Goal: Information Seeking & Learning: Check status

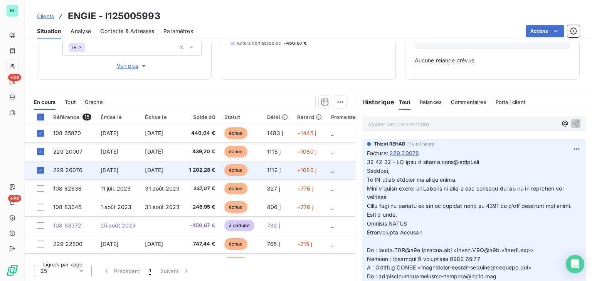
click at [103, 170] on span "[DATE]" at bounding box center [110, 170] width 18 height 7
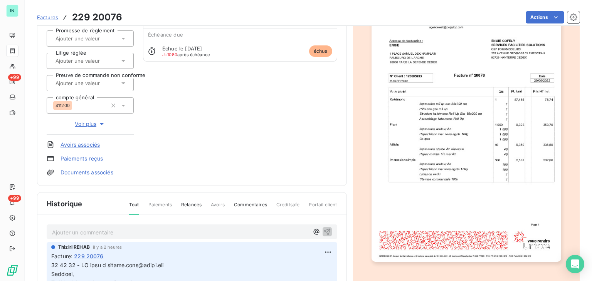
scroll to position [116, 0]
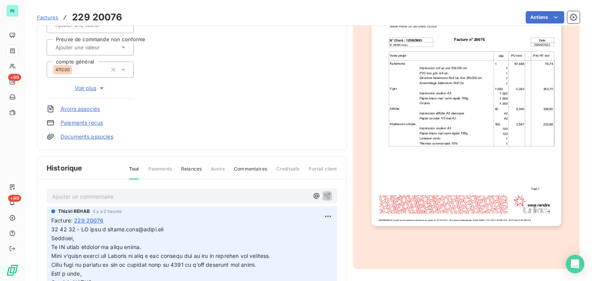
click at [102, 199] on p "Ajouter un commentaire ﻿" at bounding box center [180, 197] width 257 height 10
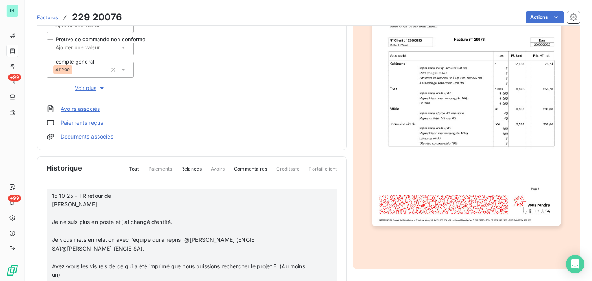
click at [83, 212] on p "﻿" at bounding box center [181, 213] width 259 height 9
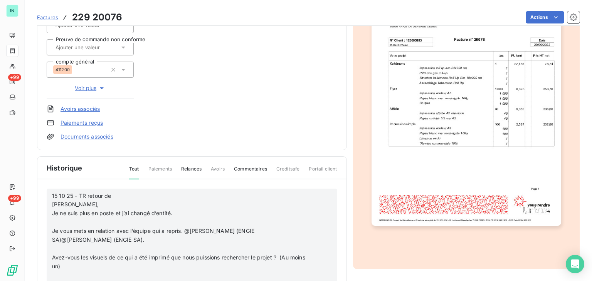
click at [68, 221] on p "﻿" at bounding box center [181, 222] width 259 height 9
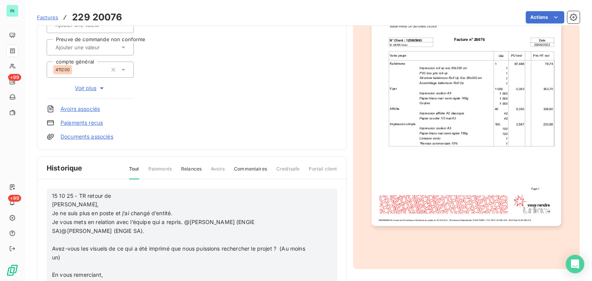
click at [55, 239] on p "﻿" at bounding box center [181, 240] width 259 height 9
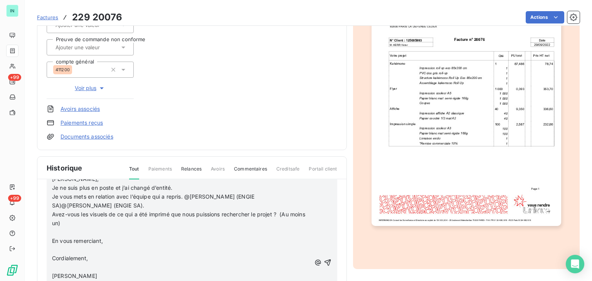
scroll to position [39, 0]
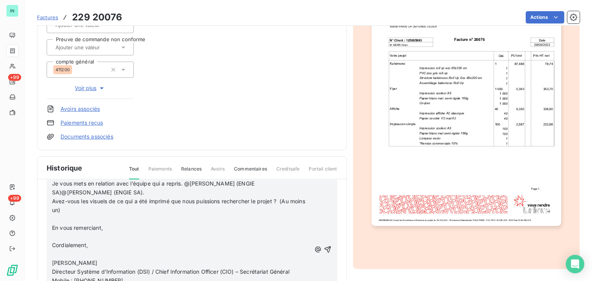
click at [59, 219] on p "﻿" at bounding box center [181, 219] width 259 height 9
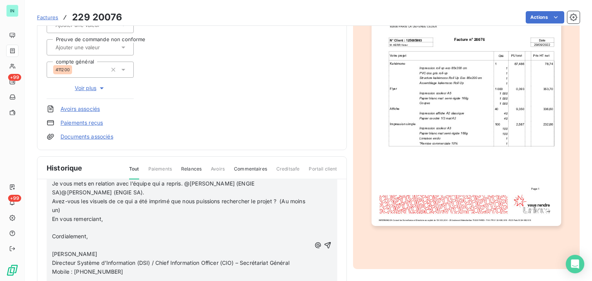
click at [56, 227] on p "﻿" at bounding box center [181, 228] width 259 height 9
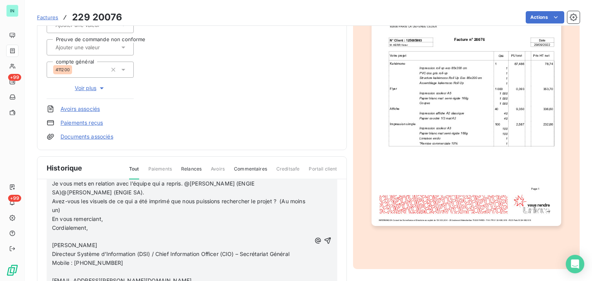
click at [56, 236] on p "﻿" at bounding box center [181, 236] width 259 height 9
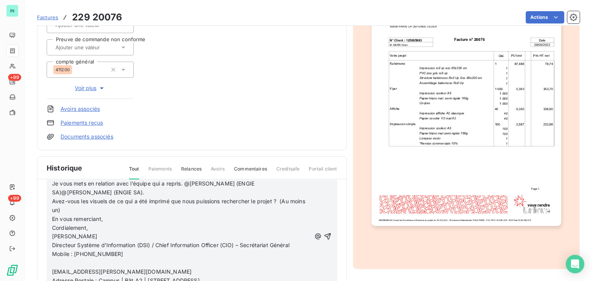
click at [57, 261] on p at bounding box center [181, 263] width 259 height 9
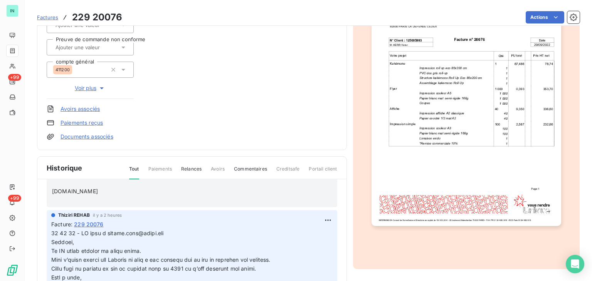
scroll to position [77, 0]
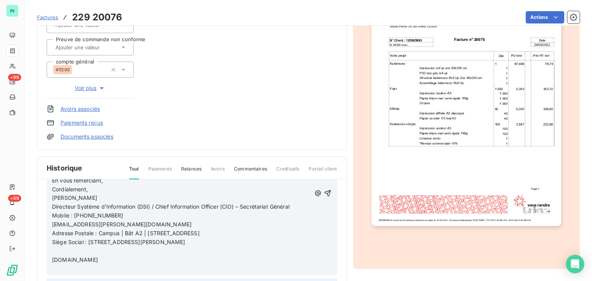
click at [59, 249] on p "﻿" at bounding box center [181, 251] width 259 height 9
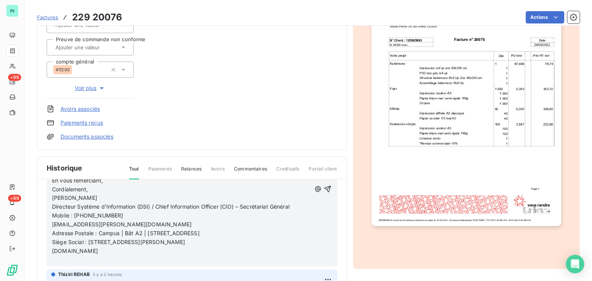
click at [56, 260] on p "﻿" at bounding box center [181, 260] width 259 height 9
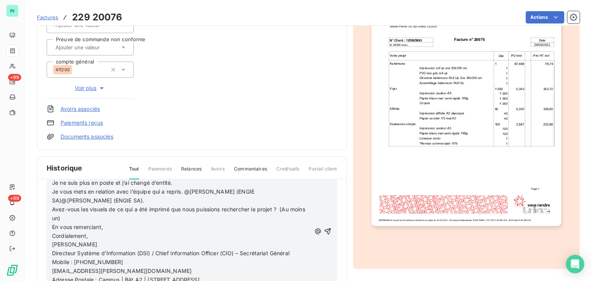
scroll to position [0, 0]
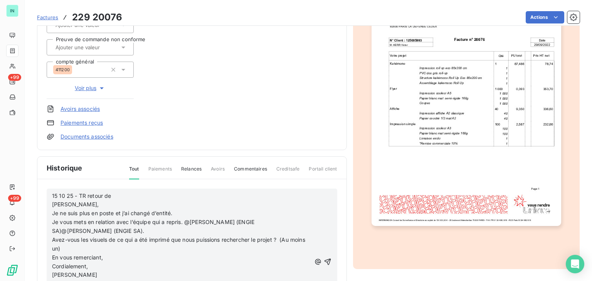
click at [131, 193] on p "15 10 25 - TR retour de [PERSON_NAME]," at bounding box center [181, 201] width 259 height 18
click at [224, 197] on p "15 10 25 - TR retour de [PERSON_NAME][EMAIL_ADDRESS][DOMAIN_NAME] + copie Bonjo…" at bounding box center [181, 201] width 259 height 18
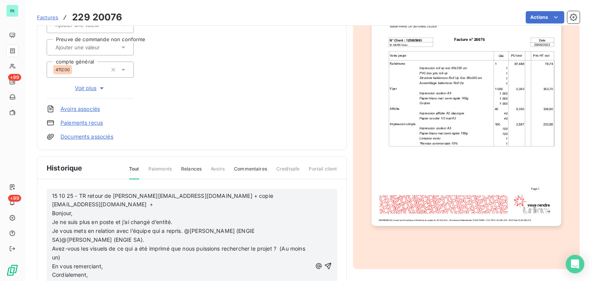
click at [123, 206] on p "15 10 25 - TR retour de [PERSON_NAME][EMAIL_ADDRESS][DOMAIN_NAME] + copie [EMAI…" at bounding box center [182, 205] width 260 height 27
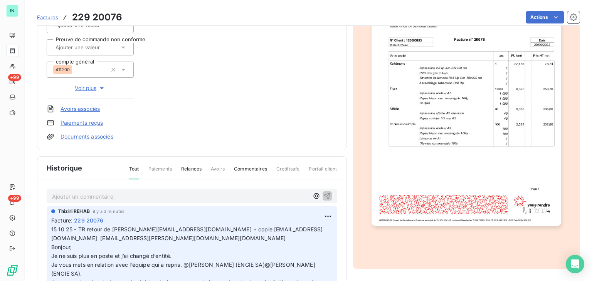
click at [77, 200] on p "Ajouter un commentaire ﻿" at bounding box center [180, 197] width 257 height 10
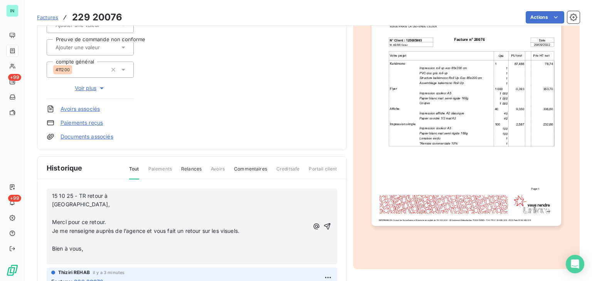
click at [53, 211] on p "﻿" at bounding box center [180, 213] width 257 height 9
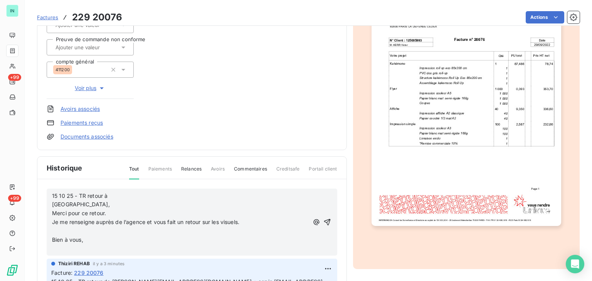
drag, startPoint x: 55, startPoint y: 227, endPoint x: 58, endPoint y: 230, distance: 4.4
click at [56, 227] on p "﻿" at bounding box center [180, 231] width 257 height 9
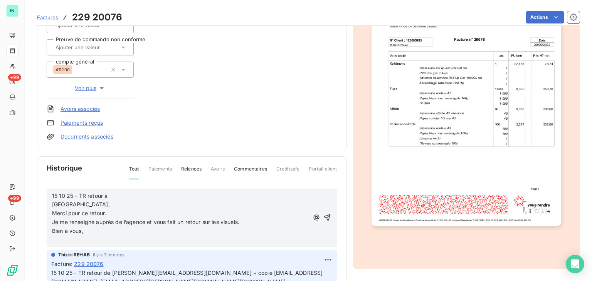
click at [58, 238] on p "﻿" at bounding box center [180, 240] width 257 height 9
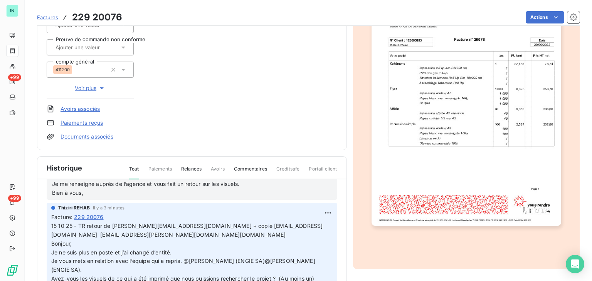
scroll to position [39, 0]
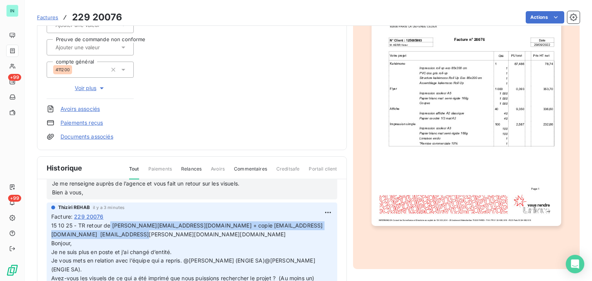
drag, startPoint x: 127, startPoint y: 234, endPoint x: 109, endPoint y: 224, distance: 19.8
click at [109, 224] on span "15 10 25 - TR retour de [PERSON_NAME][EMAIL_ADDRESS][DOMAIN_NAME] + copie [EMAI…" at bounding box center [186, 234] width 271 height 24
copy span "[EMAIL_ADDRESS][PERSON_NAME][DOMAIN_NAME] + copie [EMAIL_ADDRESS][DOMAIN_NAME] …"
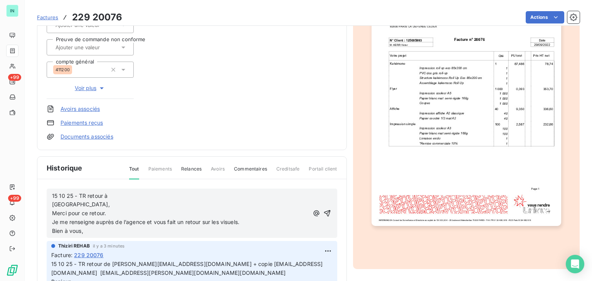
click at [123, 193] on p "15 10 25 - TR retour à [GEOGRAPHIC_DATA]," at bounding box center [180, 201] width 257 height 18
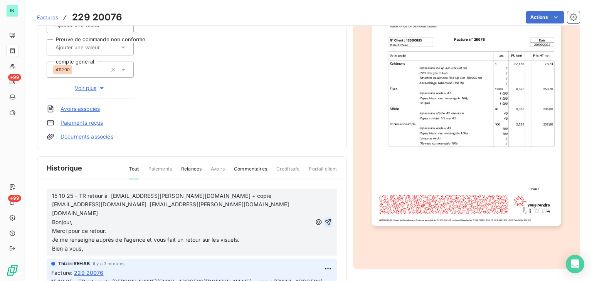
click at [325, 219] on icon "button" at bounding box center [328, 222] width 7 height 7
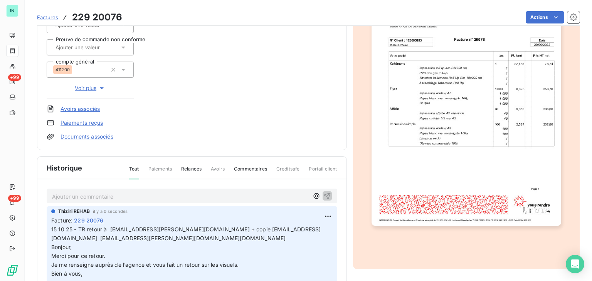
click at [79, 194] on p "Ajouter un commentaire ﻿" at bounding box center [180, 197] width 257 height 10
click at [116, 196] on p "Ajouter un commentaire ﻿" at bounding box center [180, 197] width 257 height 10
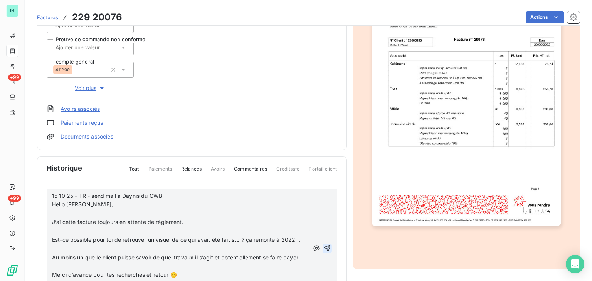
click at [64, 209] on p "﻿" at bounding box center [180, 213] width 257 height 9
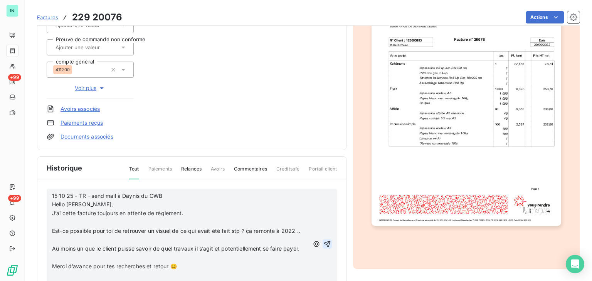
click at [52, 224] on p "﻿" at bounding box center [180, 222] width 257 height 9
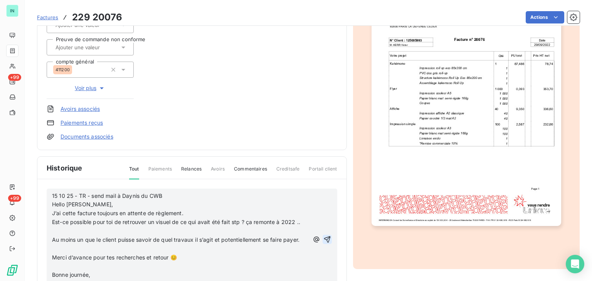
click at [54, 236] on p "﻿" at bounding box center [180, 231] width 257 height 9
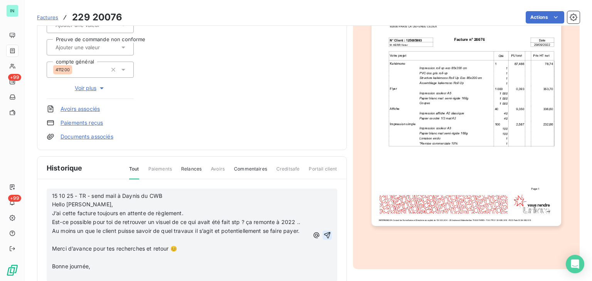
click at [56, 245] on p "﻿" at bounding box center [180, 240] width 257 height 9
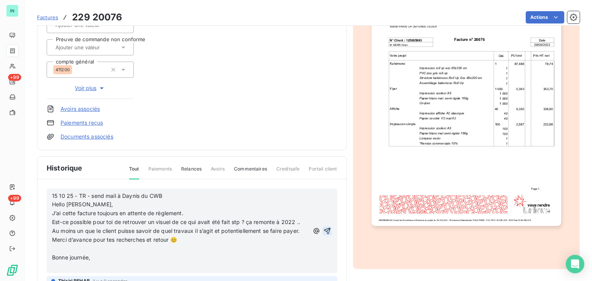
scroll to position [39, 0]
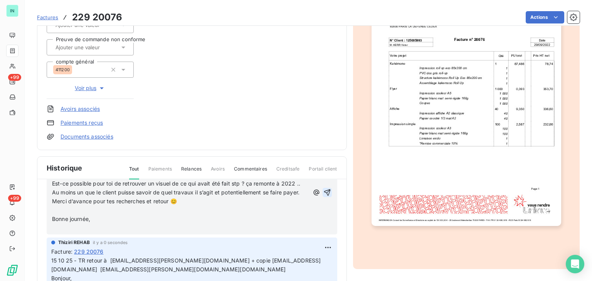
click at [56, 215] on p "﻿" at bounding box center [180, 210] width 257 height 9
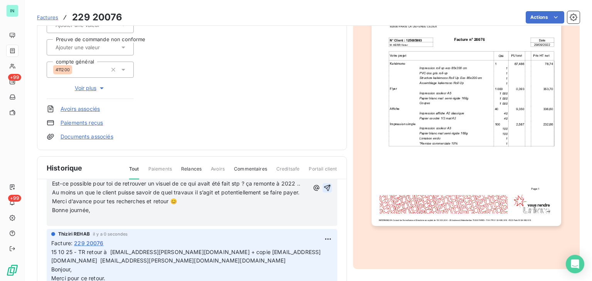
click at [58, 224] on p "﻿" at bounding box center [180, 219] width 257 height 9
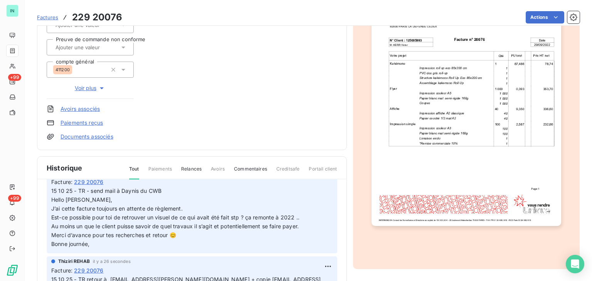
scroll to position [0, 0]
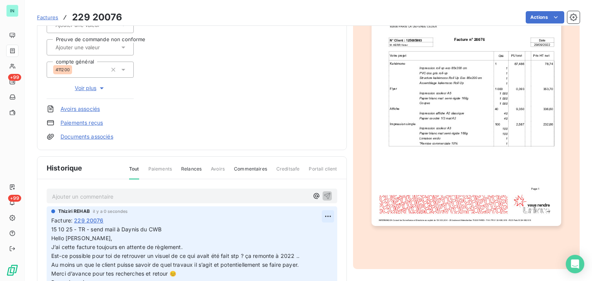
click at [316, 216] on html "IN +99 +99 Factures 229 20076 Actions ENGIE I125005993 Montant initial 1 202,28…" at bounding box center [296, 140] width 592 height 281
click at [284, 233] on div "Editer" at bounding box center [300, 233] width 43 height 12
click at [184, 228] on p "15 10 25 - TR - send mail à Daynis du CWB Hello [PERSON_NAME], J’ai cette factu…" at bounding box center [186, 257] width 271 height 62
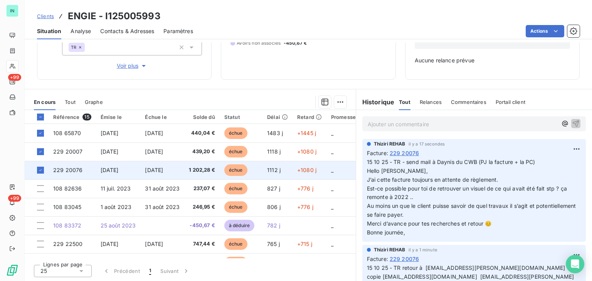
click at [84, 170] on td "229 20076" at bounding box center [72, 170] width 47 height 19
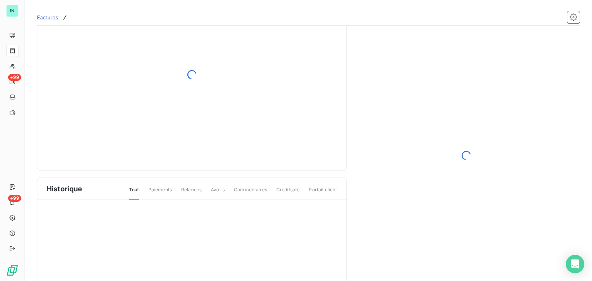
scroll to position [116, 0]
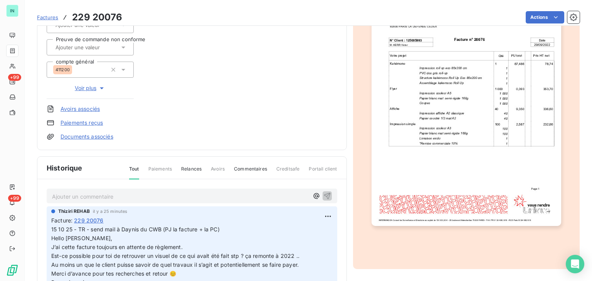
click at [69, 199] on p "Ajouter un commentaire ﻿" at bounding box center [180, 197] width 257 height 10
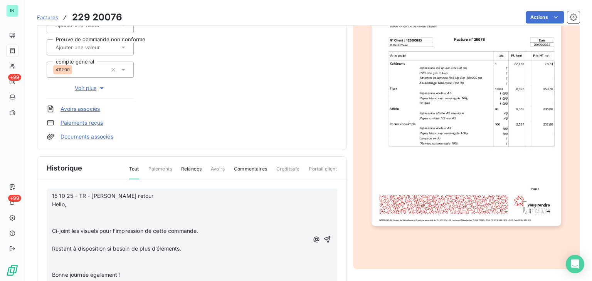
click at [67, 219] on p "﻿" at bounding box center [180, 222] width 257 height 9
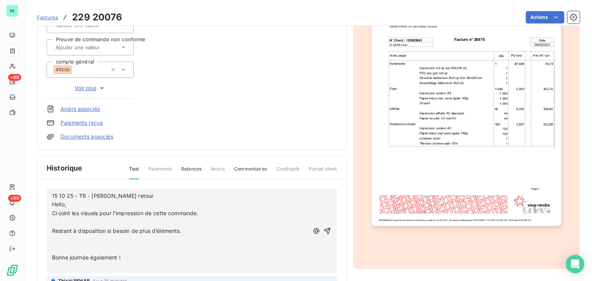
click at [56, 221] on p "﻿" at bounding box center [180, 222] width 257 height 9
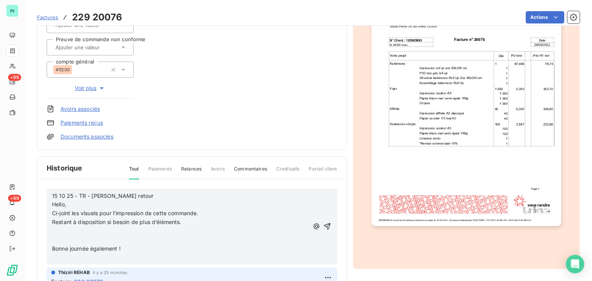
click at [54, 229] on p "﻿" at bounding box center [180, 231] width 257 height 9
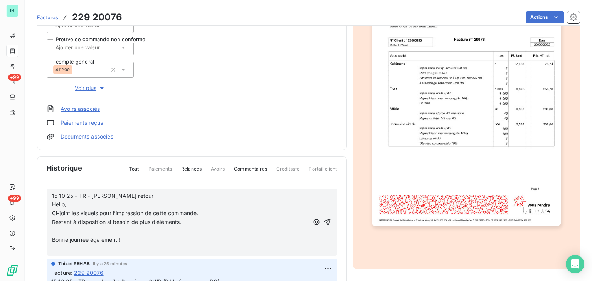
click at [56, 231] on p "﻿" at bounding box center [180, 231] width 257 height 9
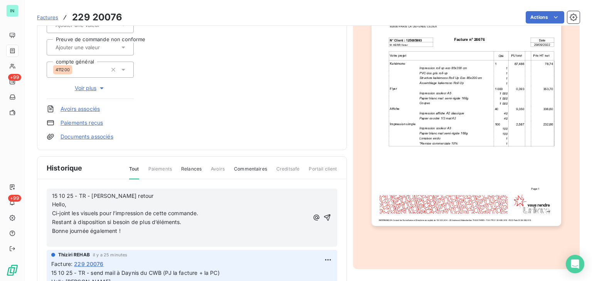
click at [58, 238] on p "﻿" at bounding box center [180, 240] width 257 height 9
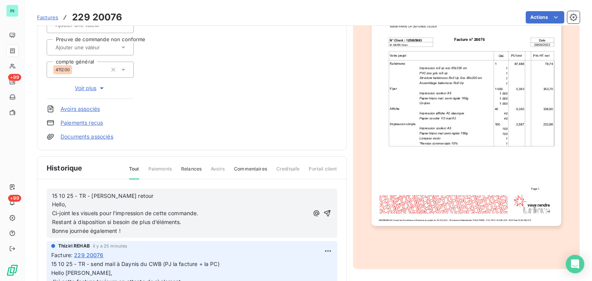
click at [135, 198] on p "15 10 25 - TR - [PERSON_NAME] retour Hello," at bounding box center [180, 201] width 257 height 18
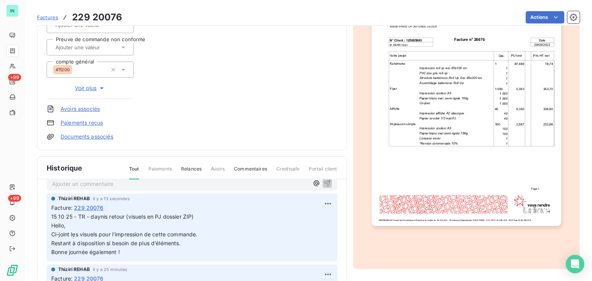
scroll to position [0, 0]
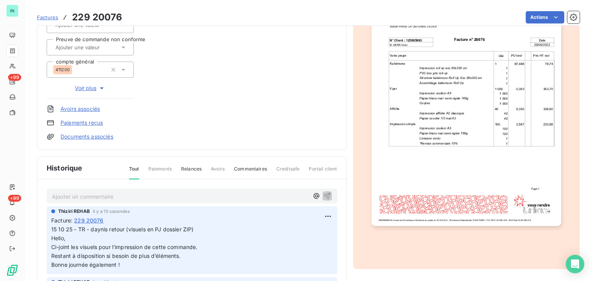
click at [105, 196] on p "Ajouter un commentaire ﻿" at bounding box center [180, 197] width 257 height 10
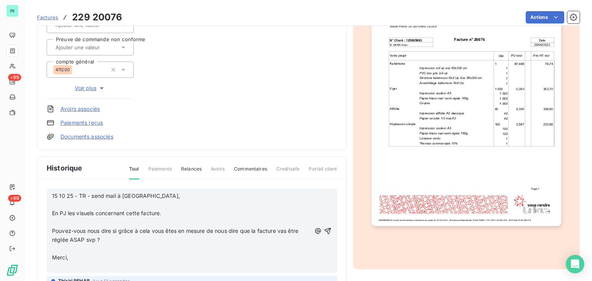
click at [122, 195] on span "15 10 25 - TR - send mail à [GEOGRAPHIC_DATA]," at bounding box center [116, 196] width 128 height 7
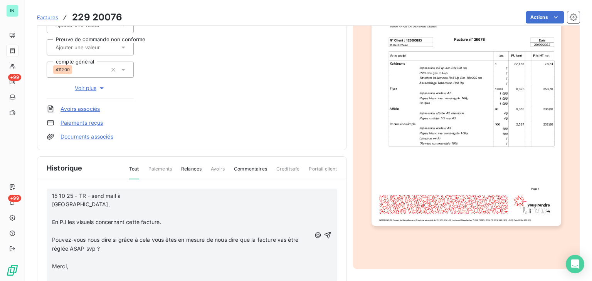
click at [84, 215] on p "﻿" at bounding box center [181, 213] width 259 height 9
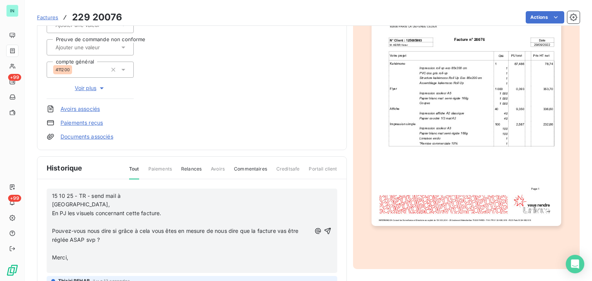
click at [70, 221] on p "﻿" at bounding box center [181, 222] width 259 height 9
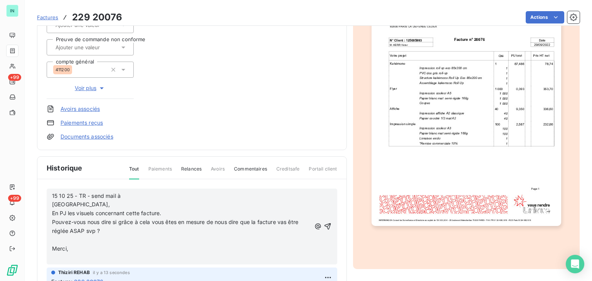
click at [59, 237] on p "﻿" at bounding box center [181, 240] width 259 height 9
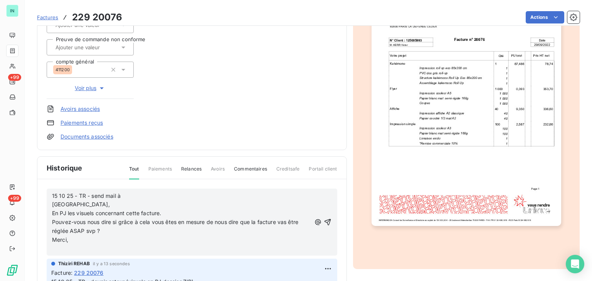
click at [60, 248] on p "﻿" at bounding box center [181, 249] width 259 height 9
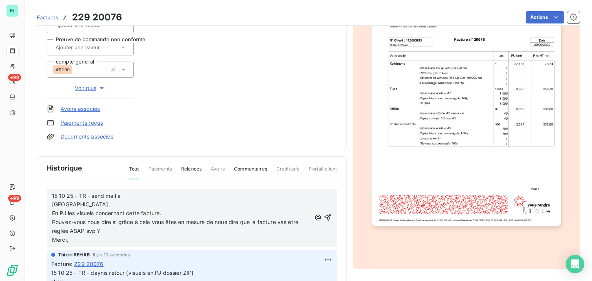
click at [144, 194] on p "15 10 25 - TR - send mail à [GEOGRAPHIC_DATA]," at bounding box center [181, 201] width 259 height 18
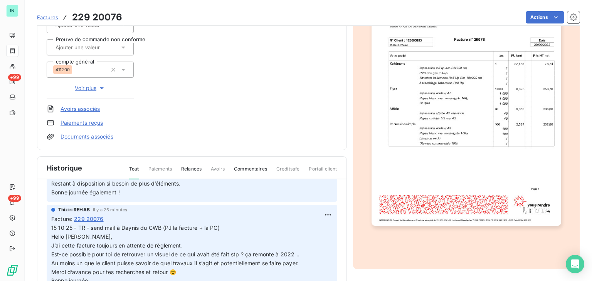
scroll to position [193, 0]
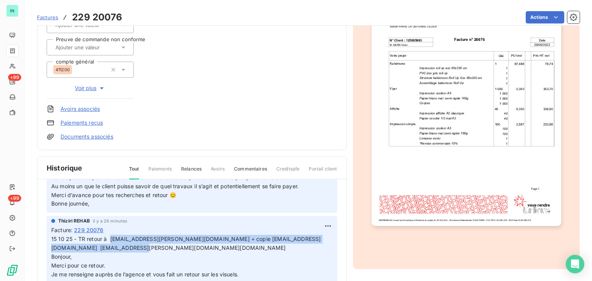
drag, startPoint x: 109, startPoint y: 238, endPoint x: 126, endPoint y: 249, distance: 20.4
click at [126, 249] on span "15 10 25 - TR retour à [EMAIL_ADDRESS][PERSON_NAME][DOMAIN_NAME] + copie [EMAIL…" at bounding box center [185, 248] width 269 height 24
copy span "[EMAIL_ADDRESS][PERSON_NAME][DOMAIN_NAME] + copie [EMAIL_ADDRESS][DOMAIN_NAME] …"
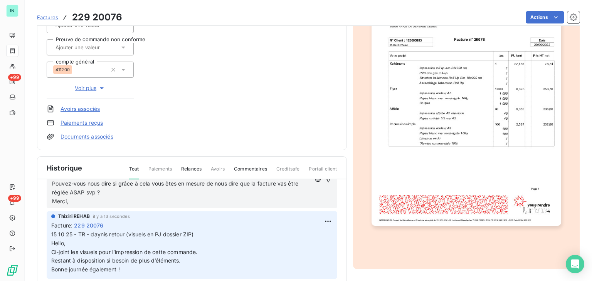
scroll to position [0, 0]
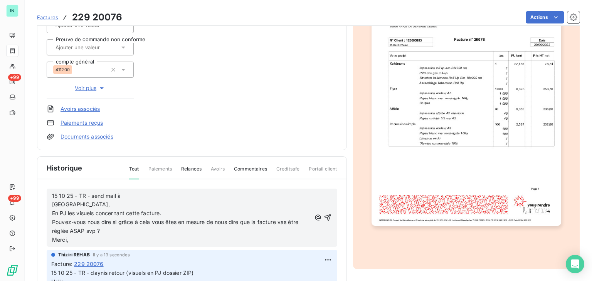
click at [156, 198] on p "15 10 25 - TR - send mail à [GEOGRAPHIC_DATA]," at bounding box center [181, 201] width 259 height 18
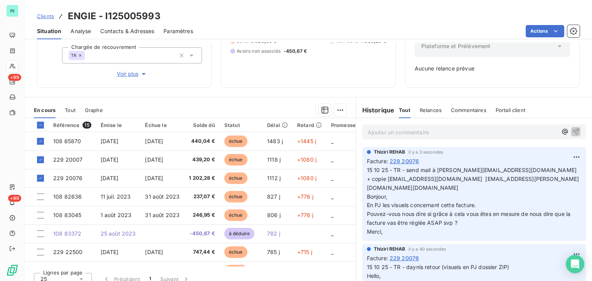
scroll to position [101, 0]
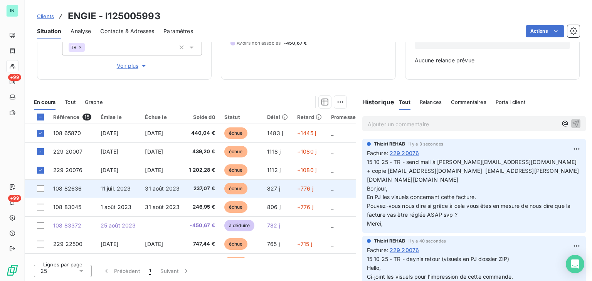
click at [77, 190] on span "108 82636" at bounding box center [67, 188] width 29 height 7
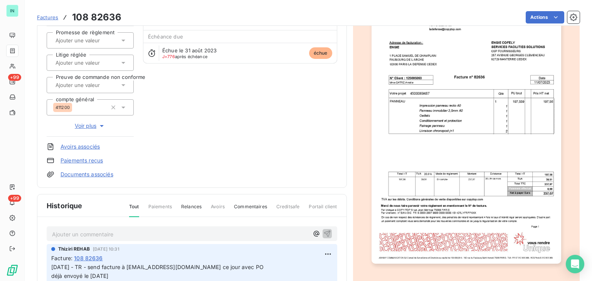
scroll to position [155, 0]
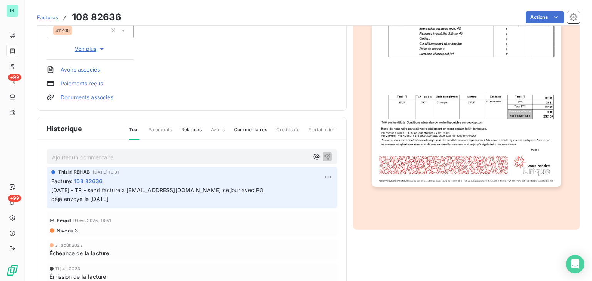
click at [72, 153] on p "Ajouter un commentaire ﻿" at bounding box center [180, 158] width 257 height 10
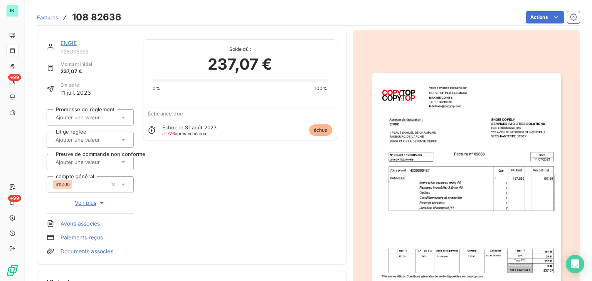
scroll to position [0, 0]
click at [122, 138] on icon at bounding box center [124, 140] width 8 height 8
click at [165, 174] on div "ENGIE I125005993 Montant initial 237,07 € Émise le [DATE] Promesse de règlement…" at bounding box center [192, 148] width 291 height 216
click at [125, 164] on icon at bounding box center [124, 163] width 8 height 8
click at [204, 175] on div "ENGIE I125005993 Montant initial 237,07 € Émise le [DATE] Promesse de règlement…" at bounding box center [192, 148] width 291 height 216
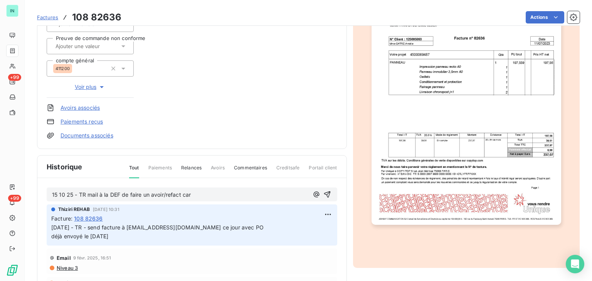
scroll to position [154, 0]
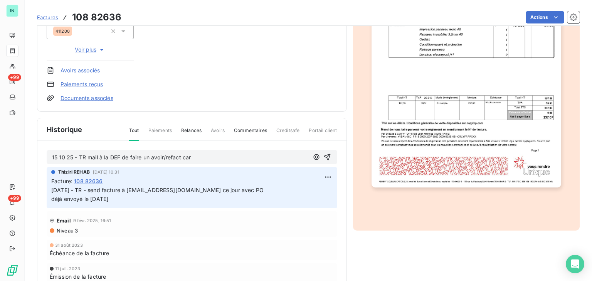
click at [202, 159] on p "15 10 25 - TR mail à la DEF de faire un avoir/refact car" at bounding box center [180, 157] width 257 height 9
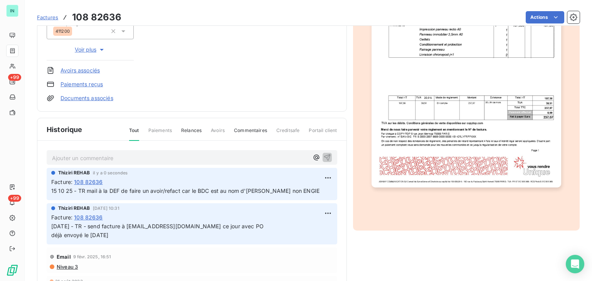
click at [78, 155] on p "Ajouter un commentaire ﻿" at bounding box center [180, 158] width 257 height 10
click at [323, 178] on html "IN +99 +99 Factures 108 82636 Actions ENGIE I125005993 Montant initial 237,07 €…" at bounding box center [296, 140] width 592 height 281
click at [283, 194] on div "Editer" at bounding box center [300, 194] width 43 height 12
click at [313, 190] on span "15 10 25 - TR mail à la DEF de faire un avoir/refact car le BDC est au nom d'[P…" at bounding box center [185, 191] width 268 height 7
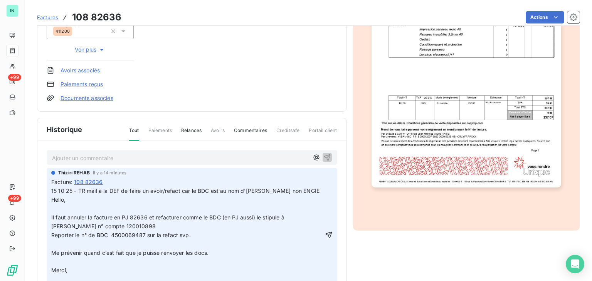
click at [60, 210] on p "﻿" at bounding box center [187, 209] width 272 height 9
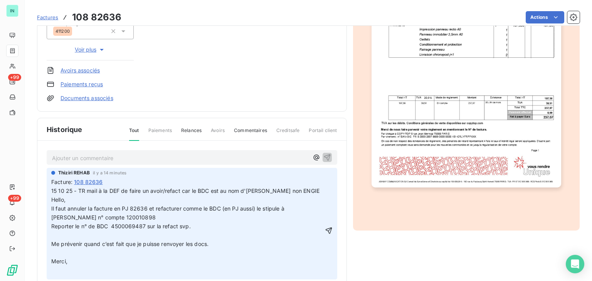
click at [57, 232] on p "﻿" at bounding box center [187, 235] width 272 height 9
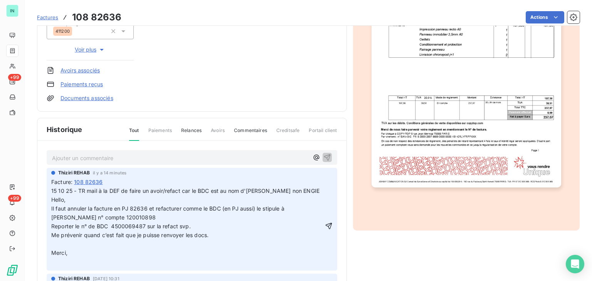
click at [54, 243] on p "﻿" at bounding box center [187, 244] width 272 height 9
click at [54, 253] on p "﻿" at bounding box center [187, 253] width 272 height 9
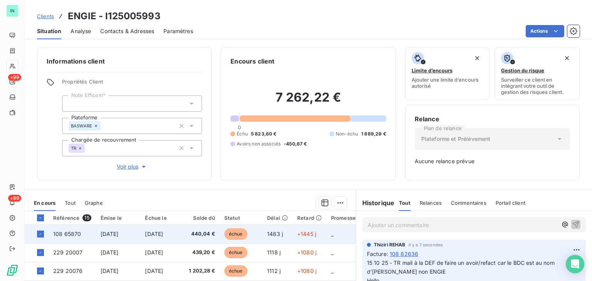
scroll to position [39, 0]
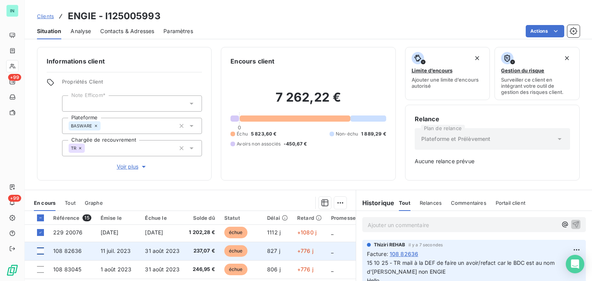
click at [43, 250] on div at bounding box center [40, 251] width 7 height 7
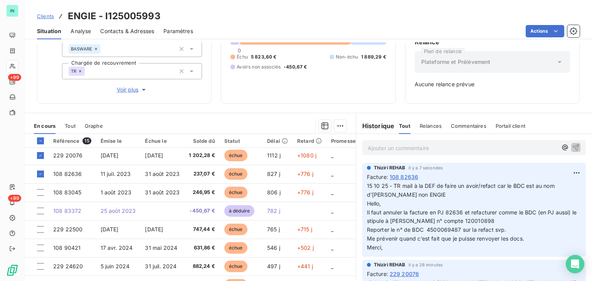
scroll to position [101, 0]
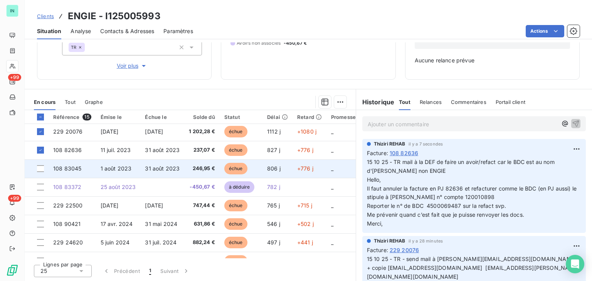
click at [78, 171] on span "108 83045" at bounding box center [67, 168] width 28 height 7
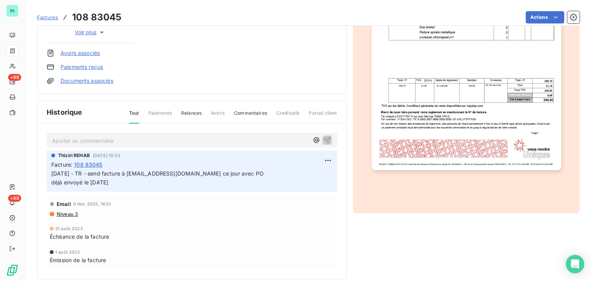
scroll to position [182, 0]
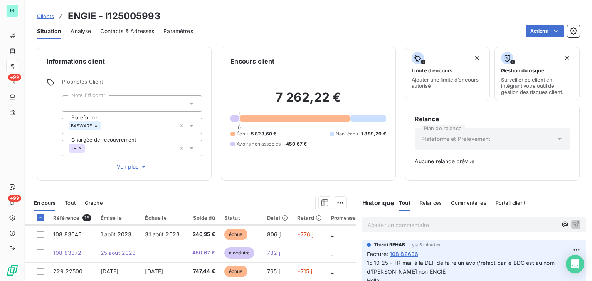
scroll to position [77, 0]
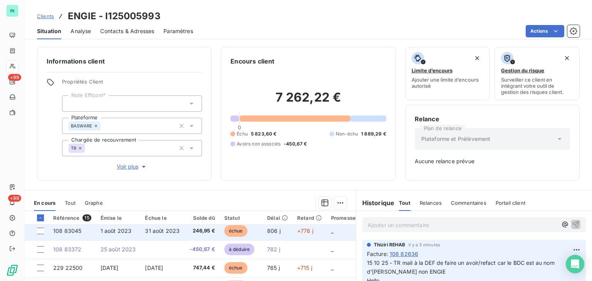
click at [105, 228] on span "1 août 2023" at bounding box center [116, 231] width 31 height 7
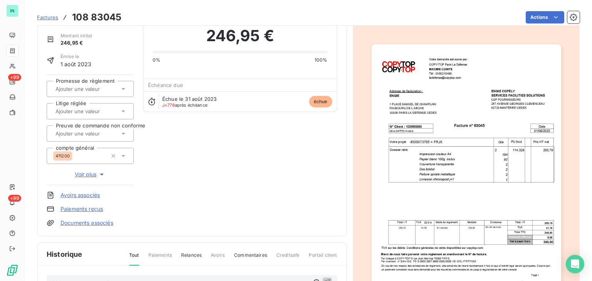
scroll to position [154, 0]
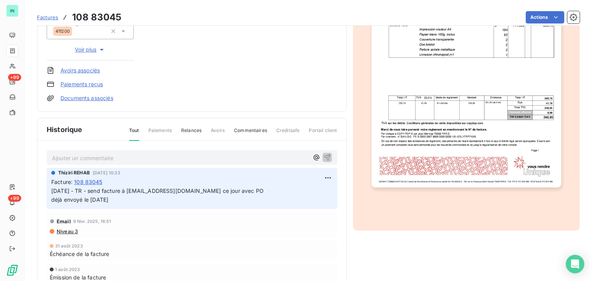
click at [95, 155] on p "Ajouter un commentaire ﻿" at bounding box center [180, 158] width 257 height 10
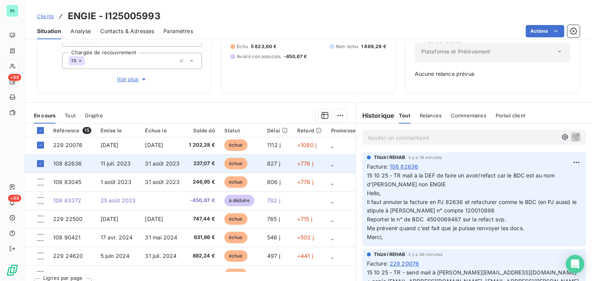
scroll to position [101, 0]
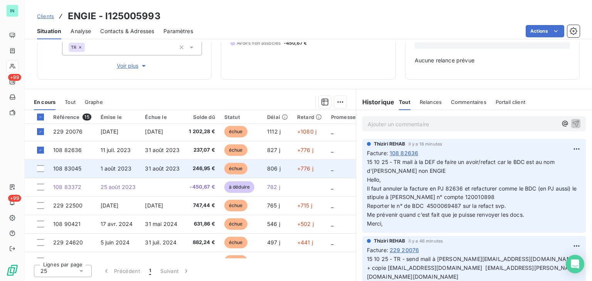
click at [81, 168] on span "108 83045" at bounding box center [67, 168] width 28 height 7
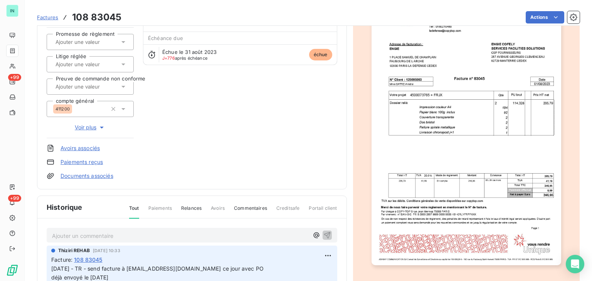
scroll to position [77, 0]
click at [72, 231] on p "Ajouter un commentaire ﻿" at bounding box center [180, 236] width 257 height 10
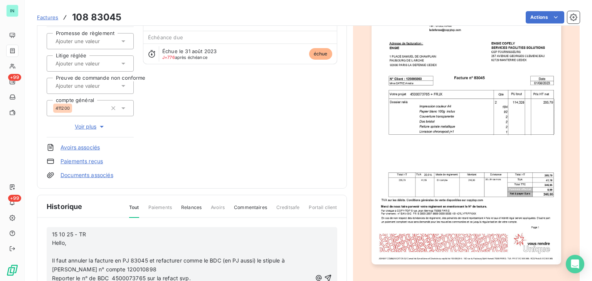
click at [62, 251] on p "﻿" at bounding box center [182, 252] width 260 height 9
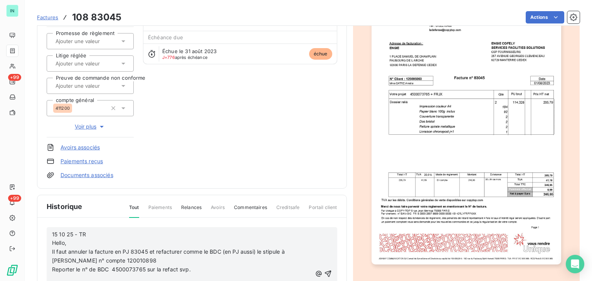
scroll to position [39, 0]
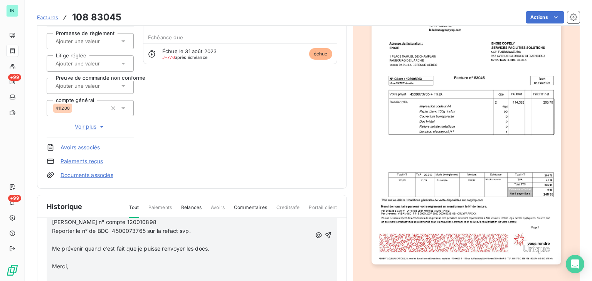
click at [57, 242] on p "﻿" at bounding box center [182, 240] width 260 height 9
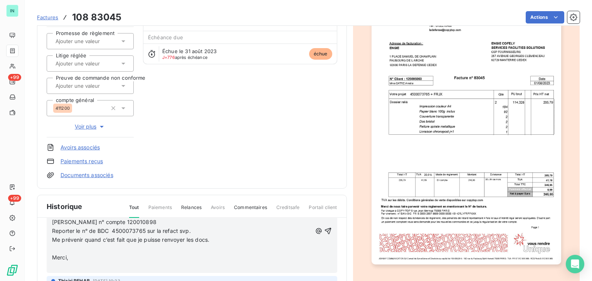
click at [57, 247] on p "﻿" at bounding box center [182, 249] width 260 height 9
click at [58, 255] on p "﻿" at bounding box center [182, 258] width 260 height 9
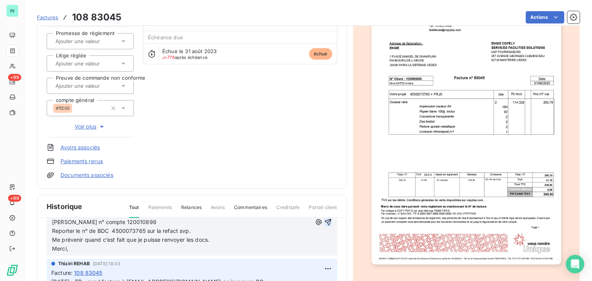
click at [324, 222] on icon "button" at bounding box center [328, 223] width 8 height 8
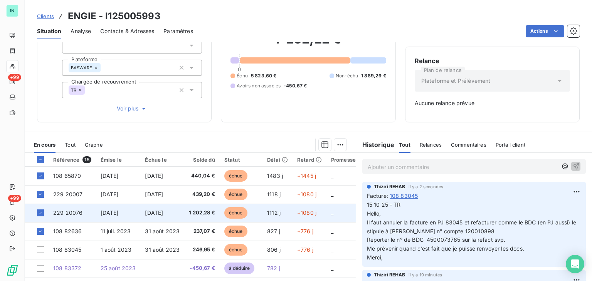
scroll to position [77, 0]
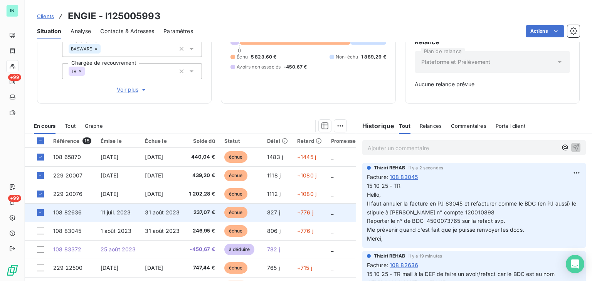
click at [93, 211] on td "108 82636" at bounding box center [72, 213] width 47 height 19
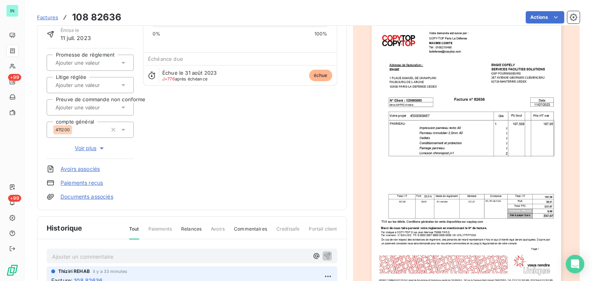
scroll to position [116, 0]
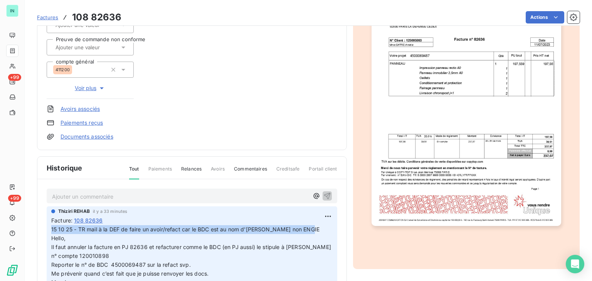
drag, startPoint x: 51, startPoint y: 229, endPoint x: 313, endPoint y: 232, distance: 262.2
click at [313, 232] on p "15 10 25 - TR mail à la DEF de faire un avoir/refact car le BDC est au nom d'[P…" at bounding box center [191, 257] width 281 height 62
copy span "15 10 25 - TR mail à la DEF de faire un avoir/refact car le BDC est au nom d'[P…"
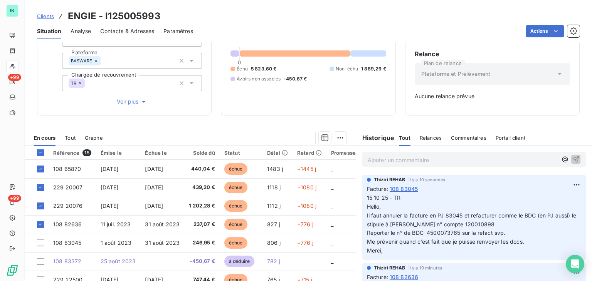
scroll to position [101, 0]
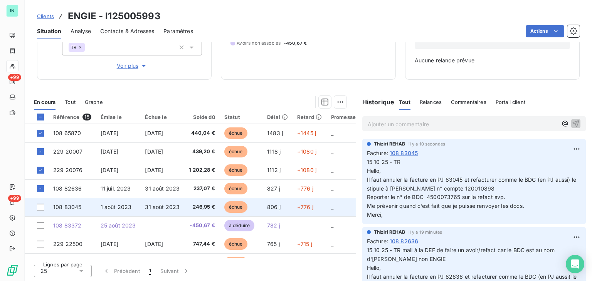
click at [79, 204] on span "108 83045" at bounding box center [67, 207] width 28 height 7
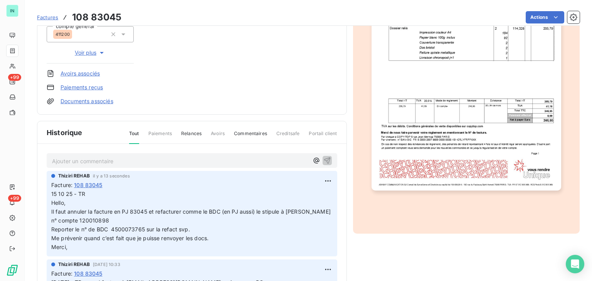
scroll to position [156, 0]
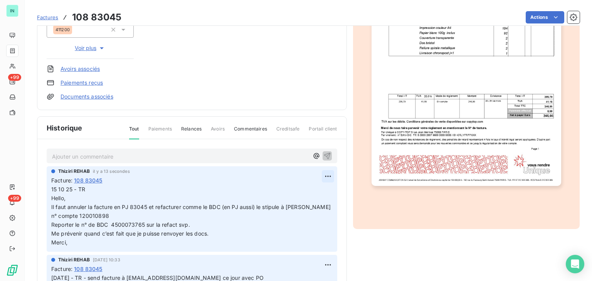
click at [321, 173] on html "IN +99 +99 Factures 108 83045 Actions ENGIE I125005993 Montant initial 246,95 €…" at bounding box center [296, 140] width 592 height 281
click at [294, 194] on div "Editer" at bounding box center [300, 193] width 43 height 12
click at [92, 189] on p "15 10 25 - TR Hello, Il faut annuler la facture en PJ 83045 et refacturer comme…" at bounding box center [187, 216] width 272 height 62
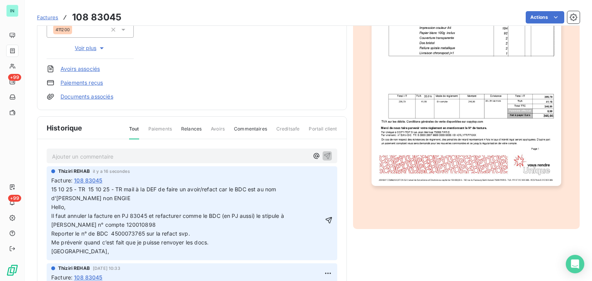
click at [121, 187] on span "15 10 25 - TR 15 10 25 - TR mail à la DEF de faire un avoir/refact car le BDC e…" at bounding box center [168, 220] width 234 height 68
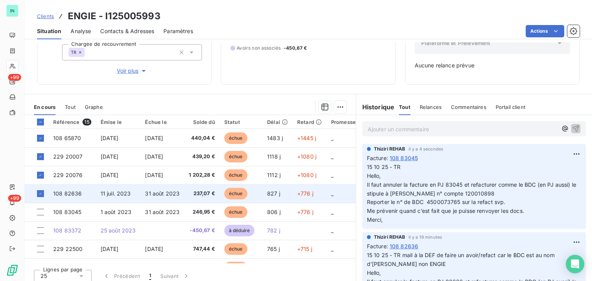
scroll to position [101, 0]
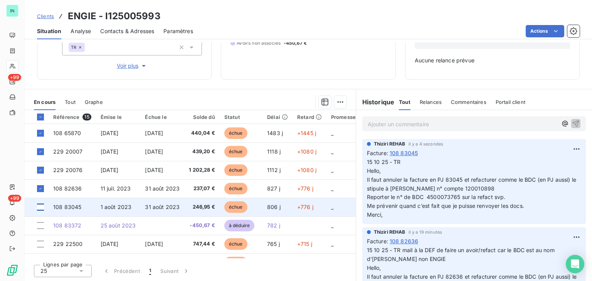
click at [42, 205] on div at bounding box center [40, 207] width 7 height 7
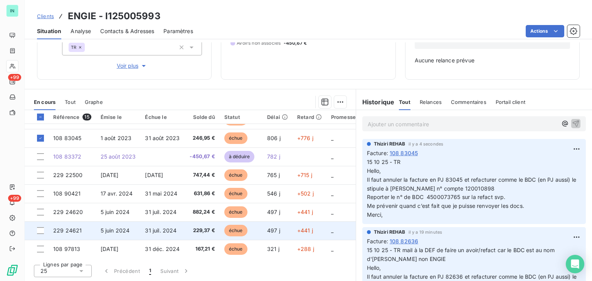
scroll to position [108, 0]
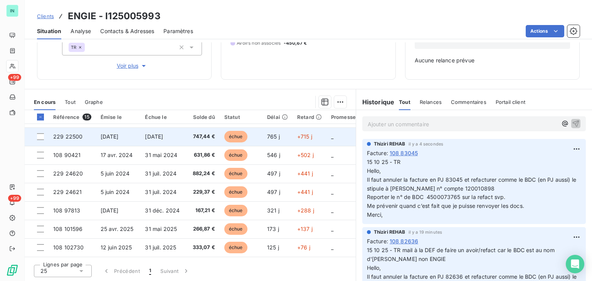
click at [71, 139] on span "229 22500" at bounding box center [67, 136] width 29 height 7
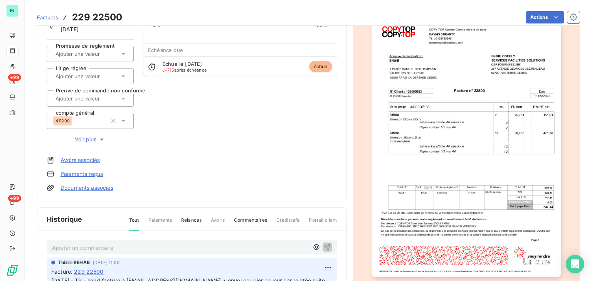
scroll to position [77, 0]
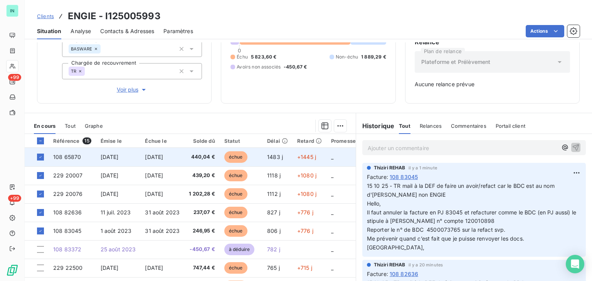
scroll to position [101, 0]
